Goal: Entertainment & Leisure: Consume media (video, audio)

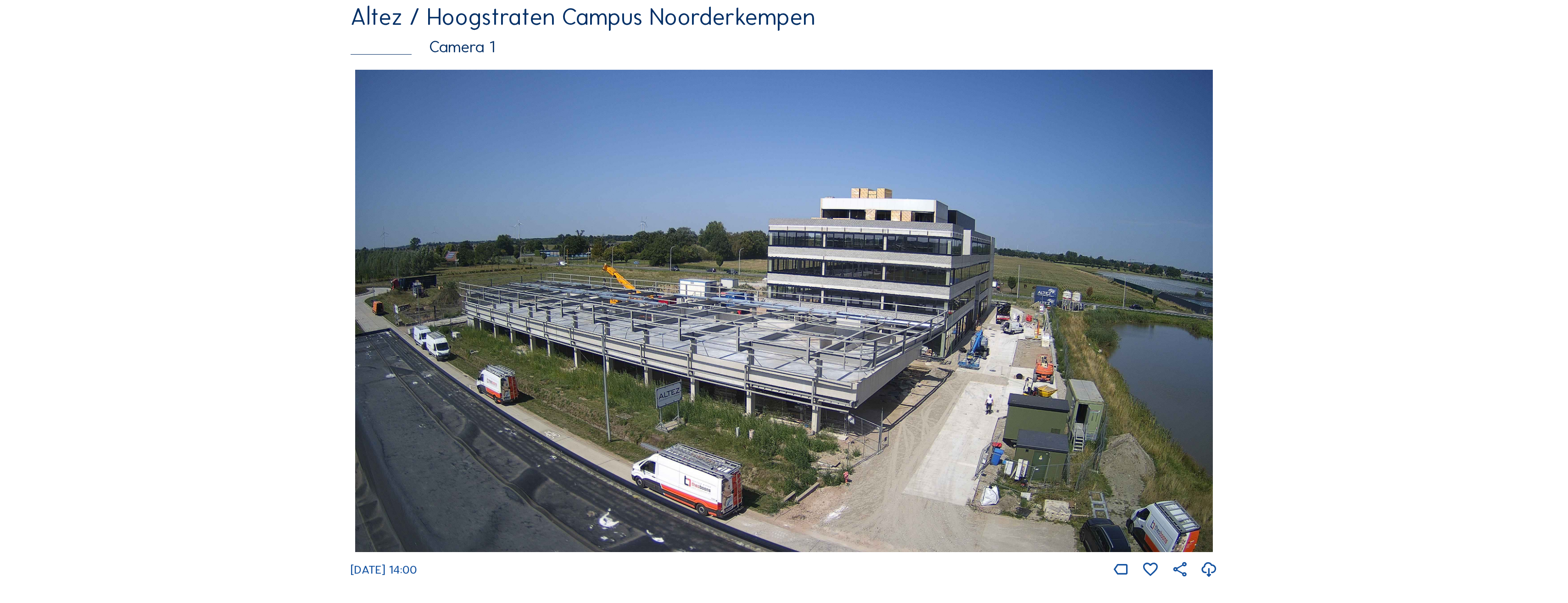
scroll to position [137, 0]
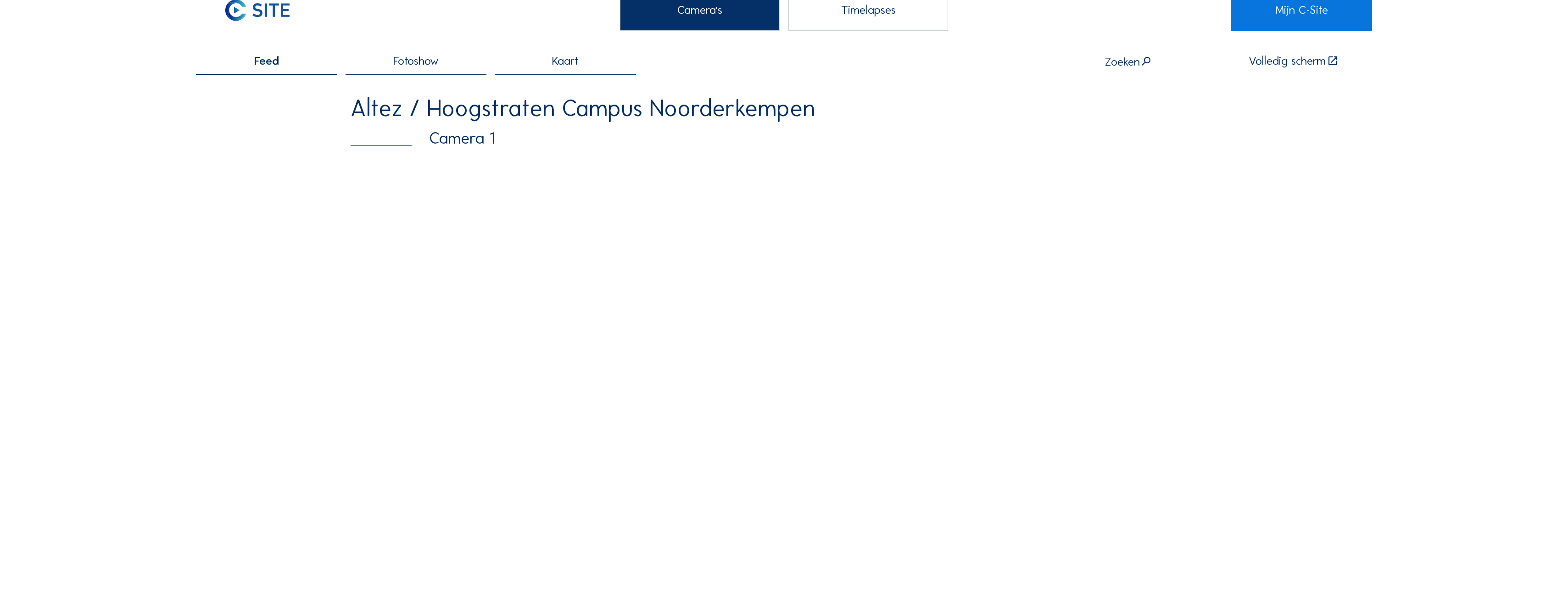
scroll to position [92, 0]
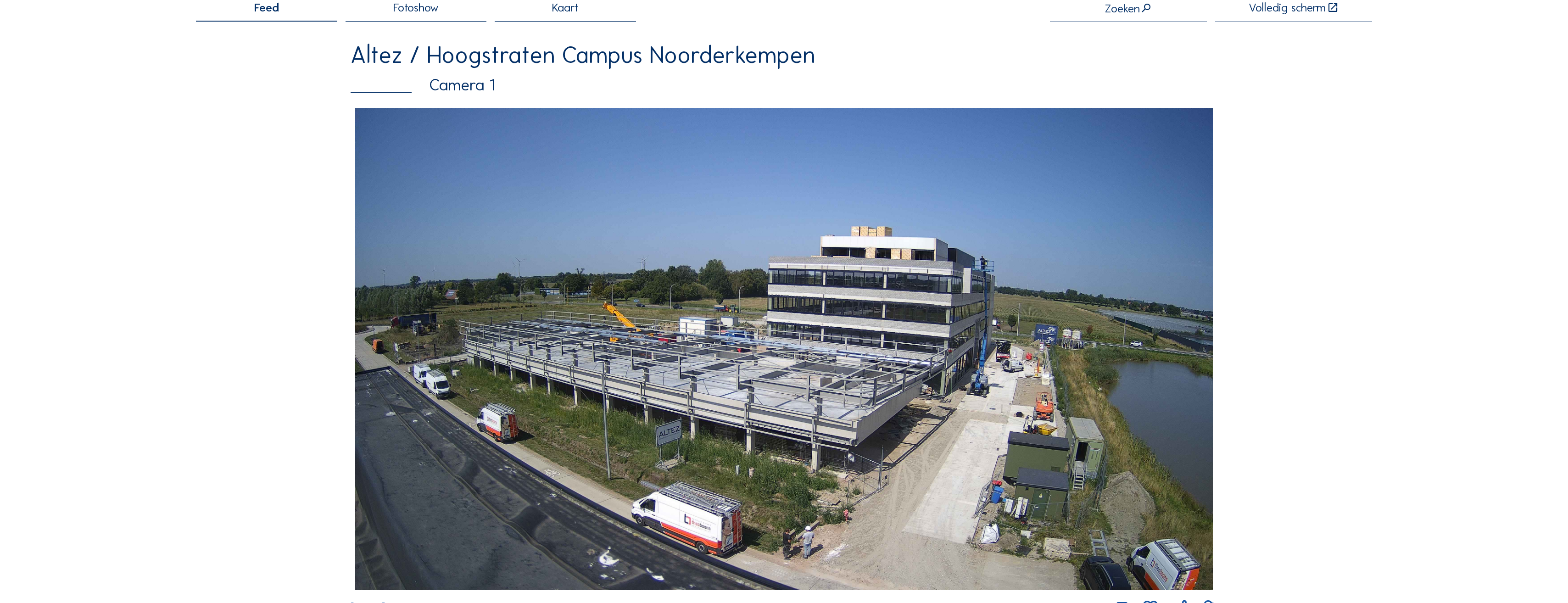
click at [1005, 353] on img at bounding box center [784, 348] width 858 height 482
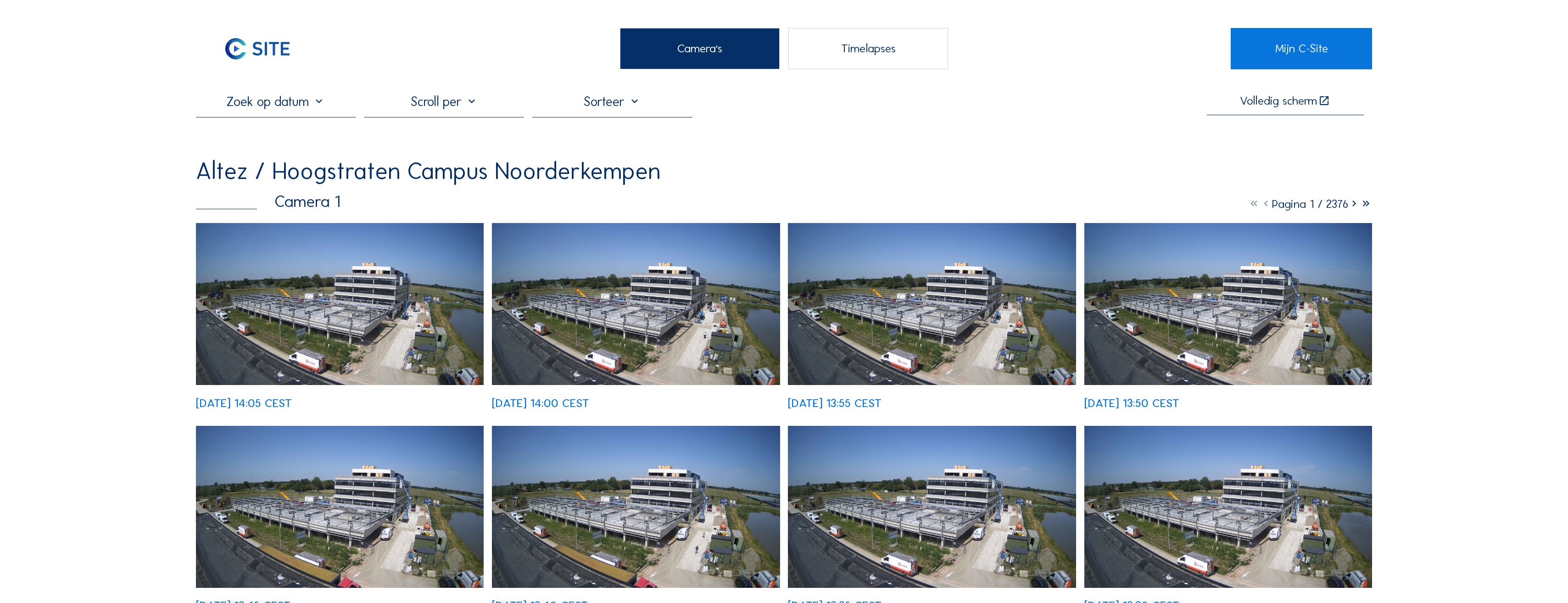
click at [362, 300] on img at bounding box center [340, 304] width 288 height 162
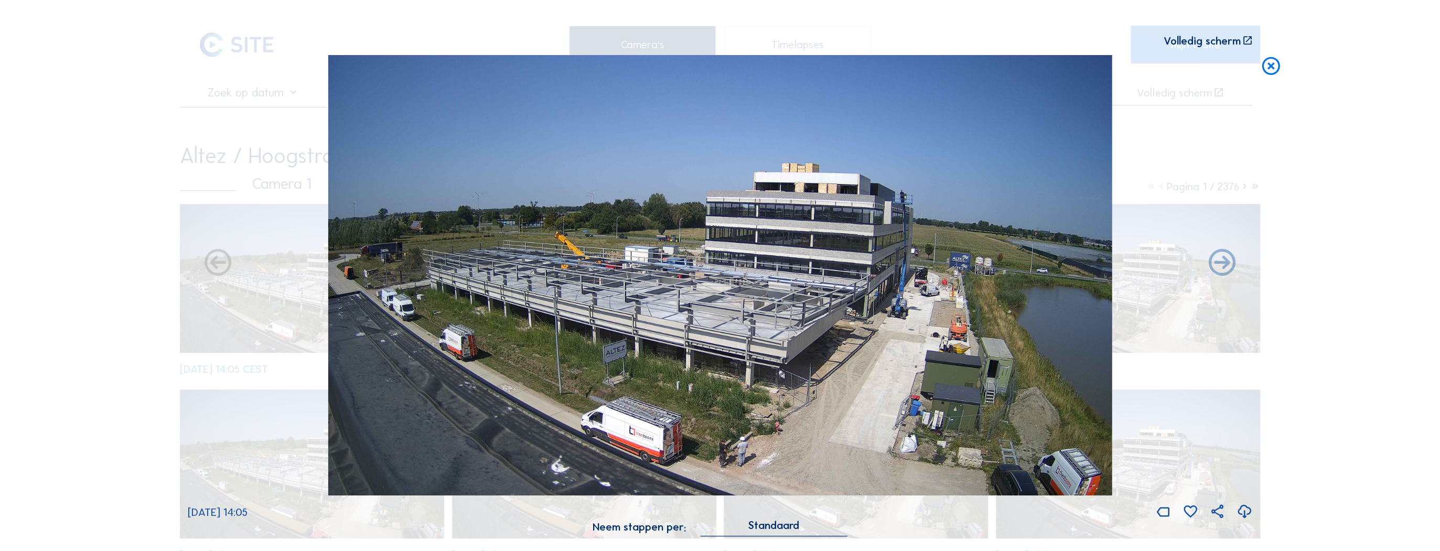
click at [1214, 44] on div "Volledig scherm" at bounding box center [1201, 41] width 77 height 11
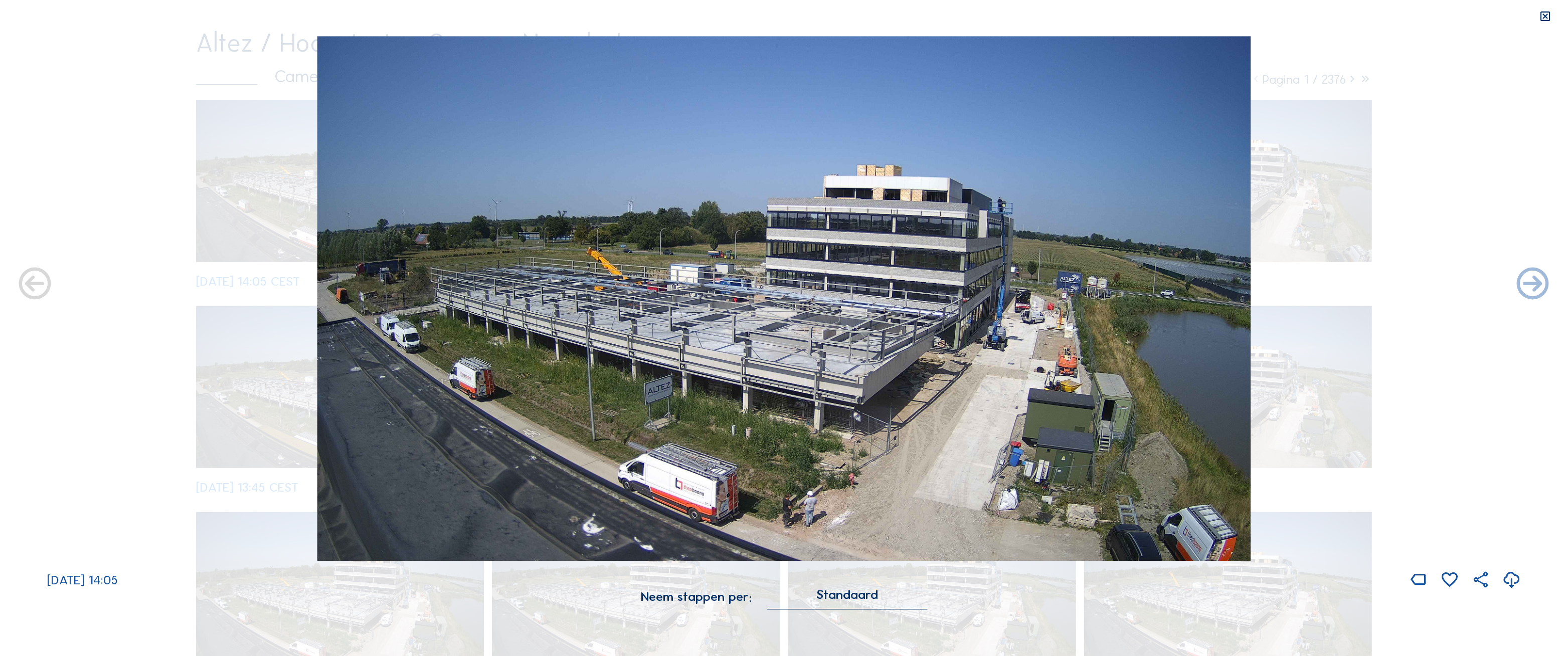
click at [1544, 16] on icon at bounding box center [1546, 16] width 13 height 13
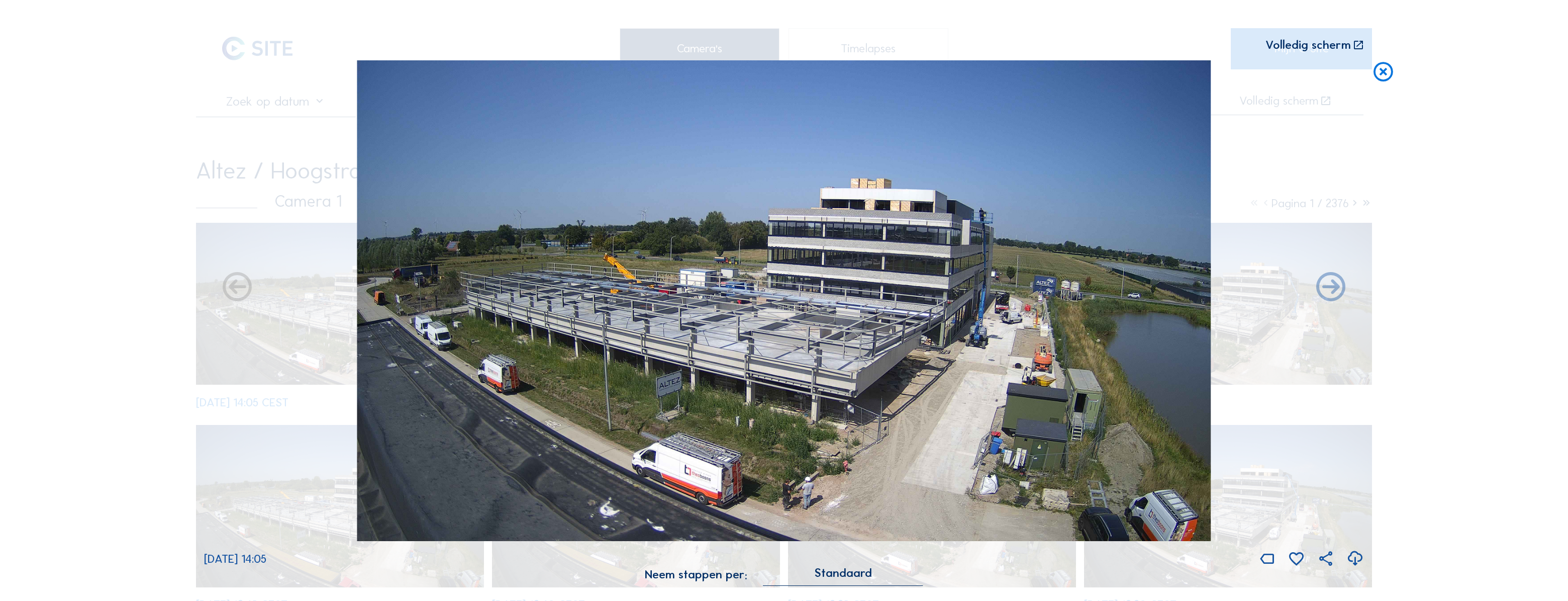
click at [1393, 73] on icon at bounding box center [1383, 72] width 24 height 24
